Goal: Find specific page/section: Find specific page/section

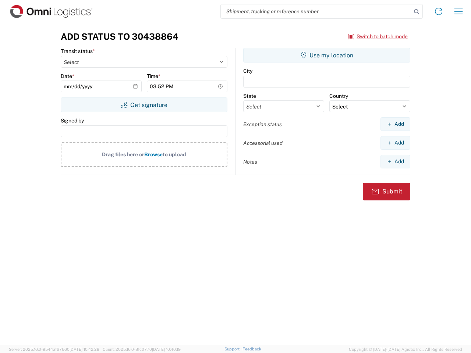
click at [316, 11] on input "search" at bounding box center [316, 11] width 191 height 14
click at [417, 12] on icon at bounding box center [416, 12] width 10 height 10
click at [439, 11] on icon at bounding box center [439, 12] width 12 height 12
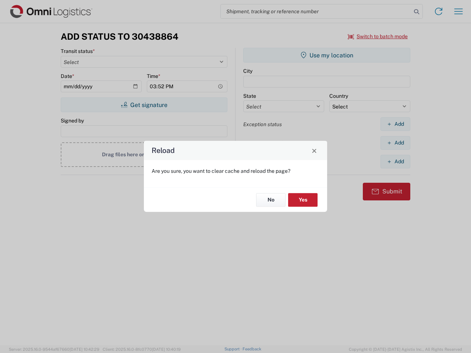
click at [459, 11] on div "Reload Are you sure, you want to clear cache and reload the page? No Yes" at bounding box center [235, 176] width 471 height 353
click at [378, 36] on div "Reload Are you sure, you want to clear cache and reload the page? No Yes" at bounding box center [235, 176] width 471 height 353
click at [144, 105] on div "Reload Are you sure, you want to clear cache and reload the page? No Yes" at bounding box center [235, 176] width 471 height 353
click at [327, 55] on div "Reload Are you sure, you want to clear cache and reload the page? No Yes" at bounding box center [235, 176] width 471 height 353
click at [395, 124] on div "Reload Are you sure, you want to clear cache and reload the page? No Yes" at bounding box center [235, 176] width 471 height 353
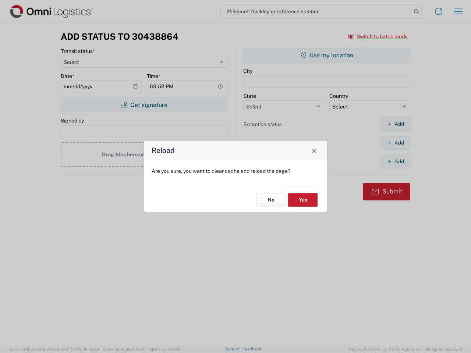
click at [395, 143] on div "Reload Are you sure, you want to clear cache and reload the page? No Yes" at bounding box center [235, 176] width 471 height 353
click at [395, 162] on div "Reload Are you sure, you want to clear cache and reload the page? No Yes" at bounding box center [235, 176] width 471 height 353
